Goal: Navigation & Orientation: Locate item on page

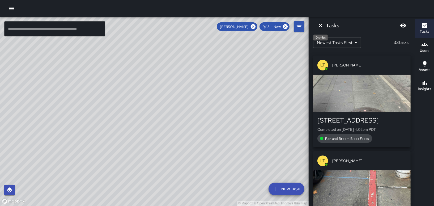
click at [318, 25] on icon "Dismiss" at bounding box center [320, 25] width 6 height 6
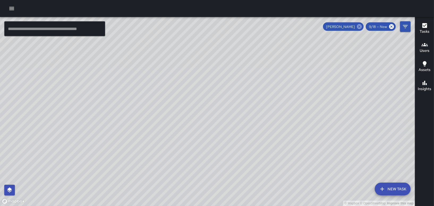
click at [358, 27] on icon at bounding box center [359, 26] width 5 height 5
drag, startPoint x: 372, startPoint y: 74, endPoint x: 283, endPoint y: 99, distance: 92.9
click at [283, 99] on div "© Mapbox © OpenStreetMap Improve this map" at bounding box center [207, 111] width 415 height 189
drag, startPoint x: 298, startPoint y: 106, endPoint x: 296, endPoint y: 120, distance: 14.9
click at [296, 120] on div "© Mapbox © OpenStreetMap Improve this map" at bounding box center [207, 111] width 415 height 189
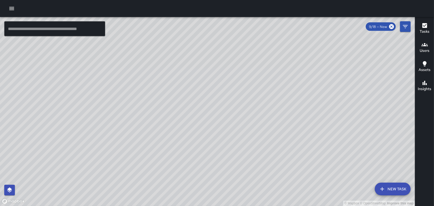
drag, startPoint x: 229, startPoint y: 113, endPoint x: 230, endPoint y: 108, distance: 4.6
click at [230, 110] on div "© Mapbox © OpenStreetMap Improve this map" at bounding box center [207, 111] width 415 height 189
drag, startPoint x: 356, startPoint y: 67, endPoint x: 306, endPoint y: 103, distance: 61.4
click at [307, 103] on div "© Mapbox © OpenStreetMap Improve this map" at bounding box center [207, 111] width 415 height 189
drag, startPoint x: 328, startPoint y: 71, endPoint x: 268, endPoint y: 139, distance: 90.8
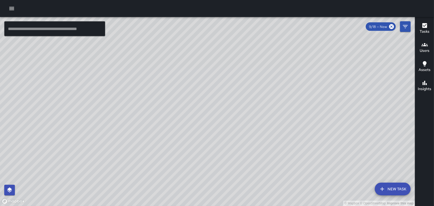
click at [268, 139] on div "© Mapbox © OpenStreetMap Improve this map" at bounding box center [207, 111] width 415 height 189
drag, startPoint x: 251, startPoint y: 116, endPoint x: 260, endPoint y: 137, distance: 22.6
click at [260, 137] on div "© Mapbox © OpenStreetMap Improve this map" at bounding box center [207, 111] width 415 height 189
drag, startPoint x: 288, startPoint y: 43, endPoint x: 262, endPoint y: 133, distance: 94.1
click at [262, 133] on div "© Mapbox © OpenStreetMap Improve this map" at bounding box center [207, 111] width 415 height 189
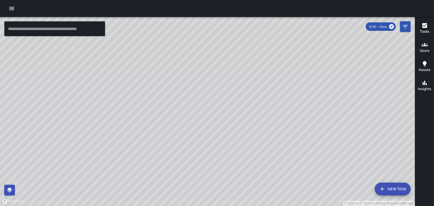
drag, startPoint x: 330, startPoint y: 136, endPoint x: 270, endPoint y: 70, distance: 89.2
click at [269, 70] on div "© Mapbox © OpenStreetMap Improve this map" at bounding box center [207, 111] width 415 height 189
click at [424, 46] on icon "button" at bounding box center [424, 44] width 6 height 3
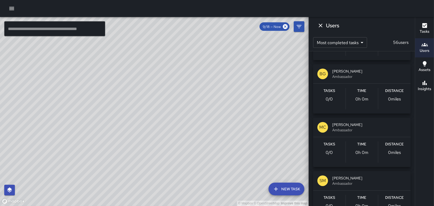
scroll to position [1592, 0]
click at [319, 27] on icon "Dismiss" at bounding box center [320, 25] width 6 height 6
